Goal: Transaction & Acquisition: Purchase product/service

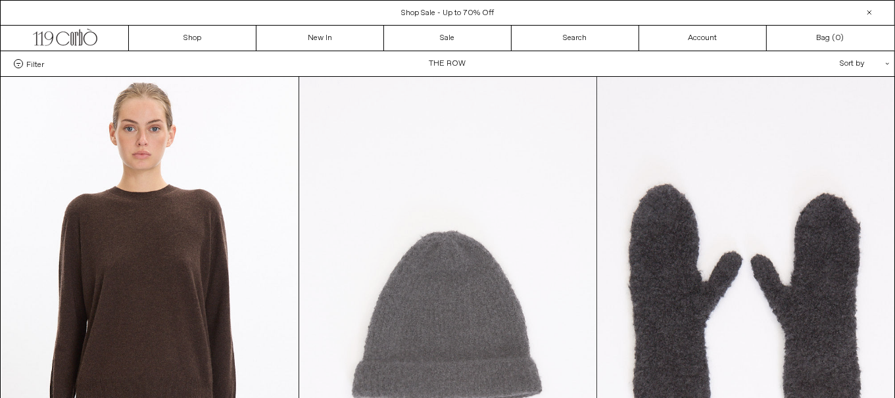
click at [506, 285] on at bounding box center [447, 300] width 297 height 446
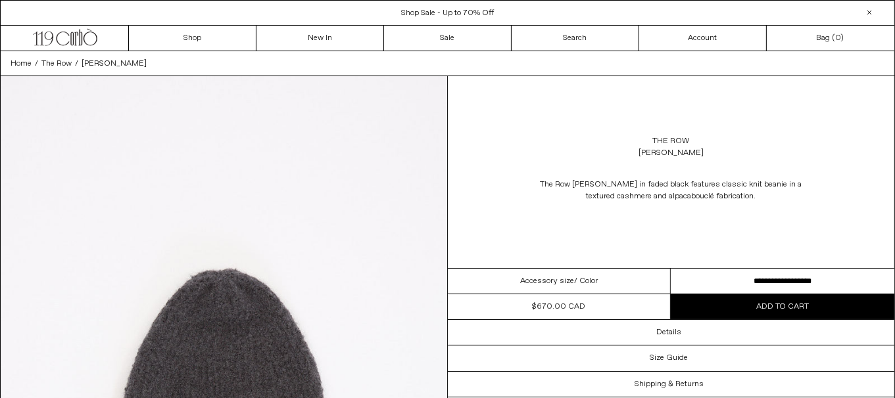
click at [703, 282] on select "**********" at bounding box center [783, 282] width 224 height 26
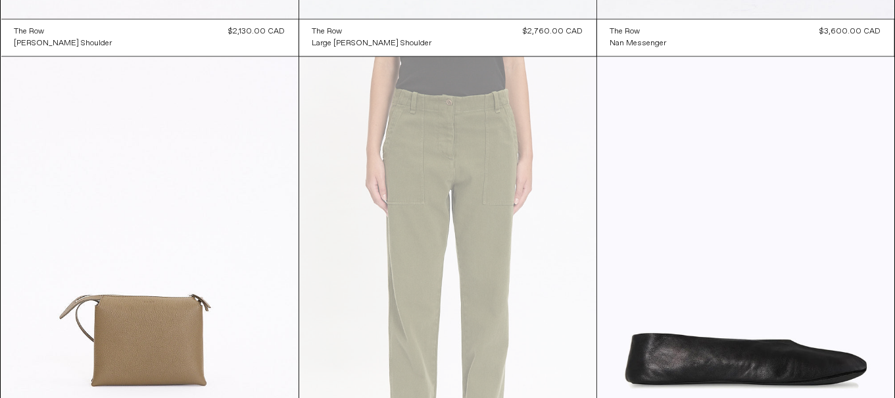
scroll to position [2788, 0]
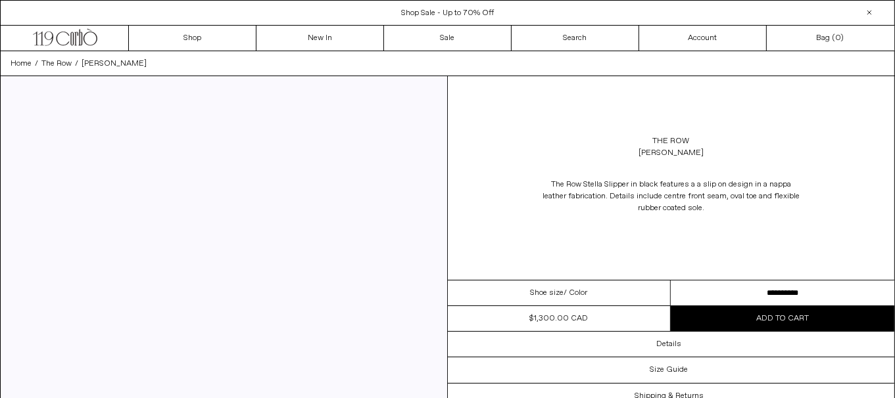
click at [741, 287] on select "**********" at bounding box center [783, 294] width 224 height 26
